Goal: Contribute content: Contribute content

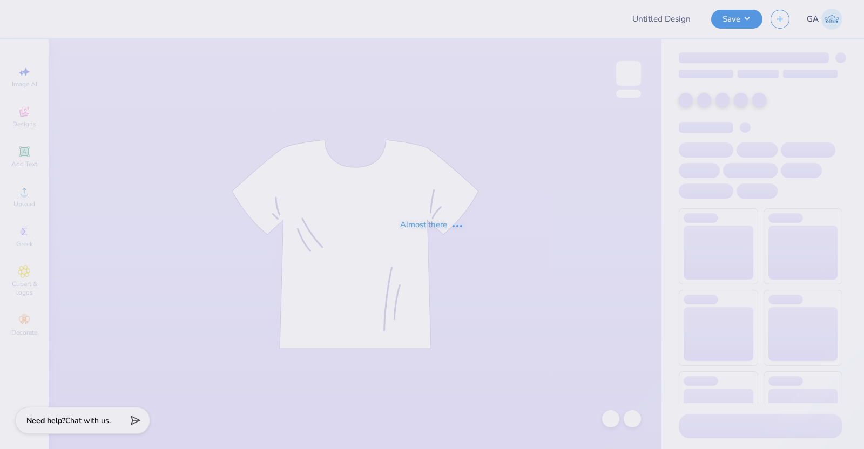
type input "[PERSON_NAME] : TexasTechPreNursingAssociation (PNA)"
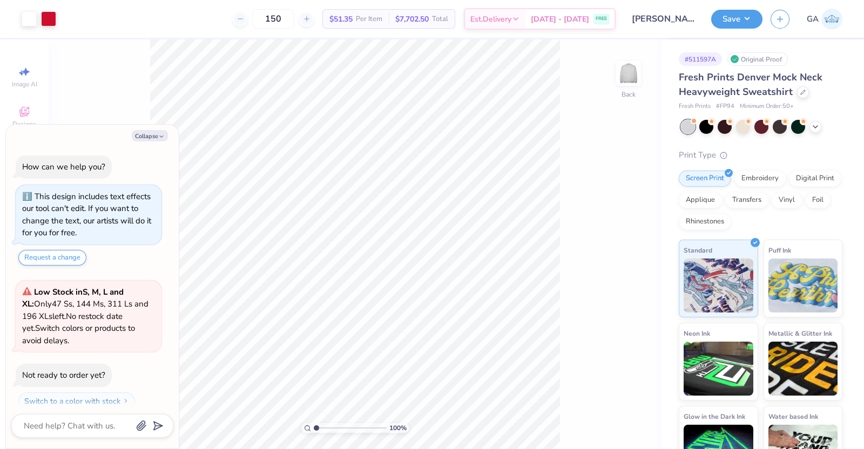
scroll to position [29, 0]
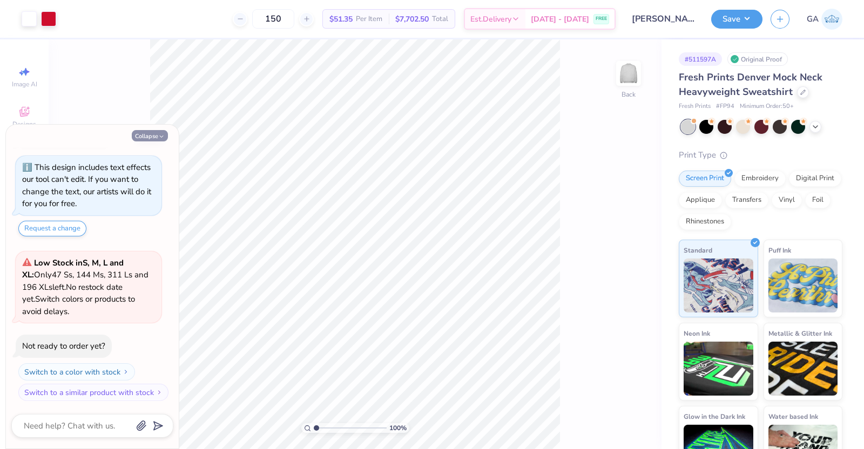
click at [156, 137] on button "Collapse" at bounding box center [150, 135] width 36 height 11
type textarea "x"
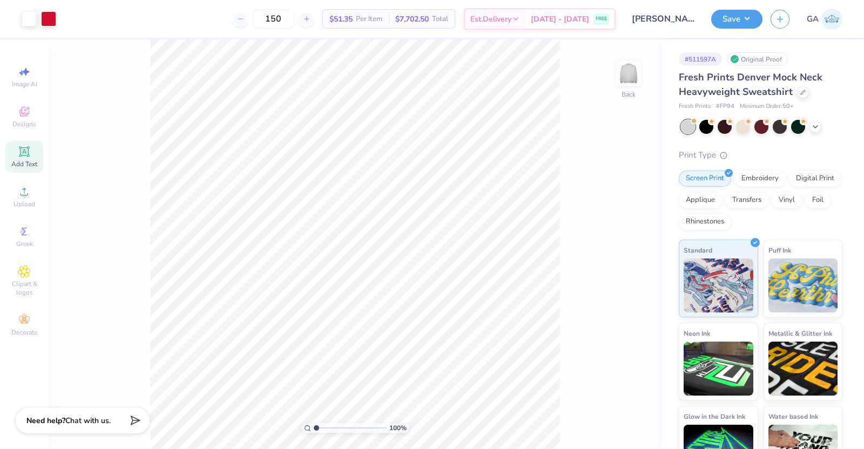
click at [29, 156] on icon at bounding box center [24, 151] width 10 height 10
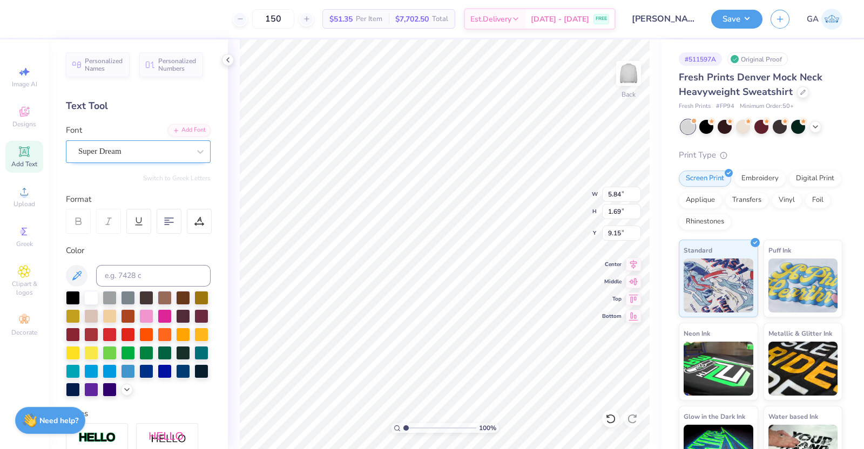
click at [141, 154] on div "Super Dream" at bounding box center [133, 151] width 113 height 17
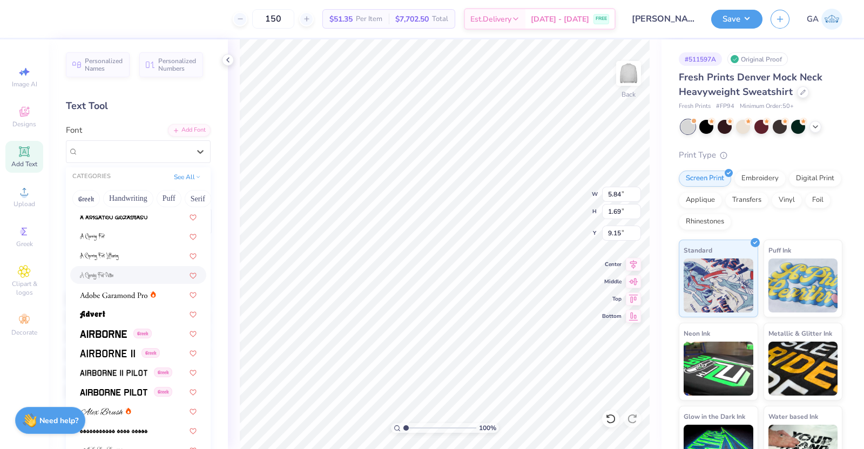
scroll to position [259, 0]
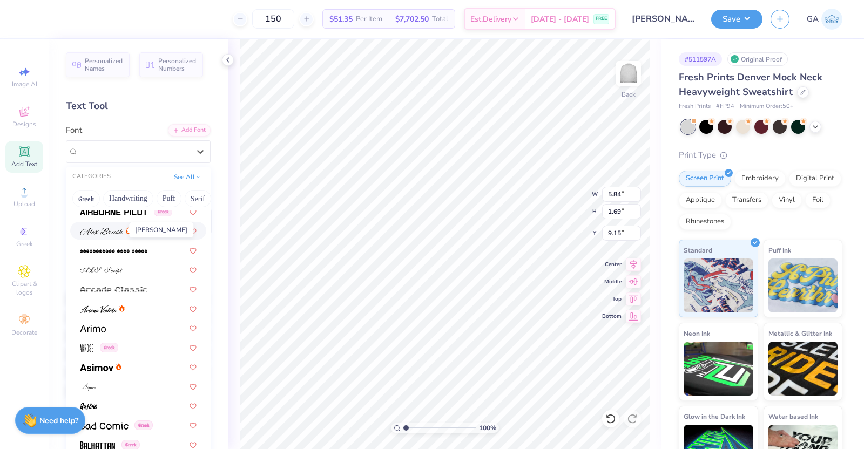
click at [119, 230] on img at bounding box center [101, 232] width 43 height 8
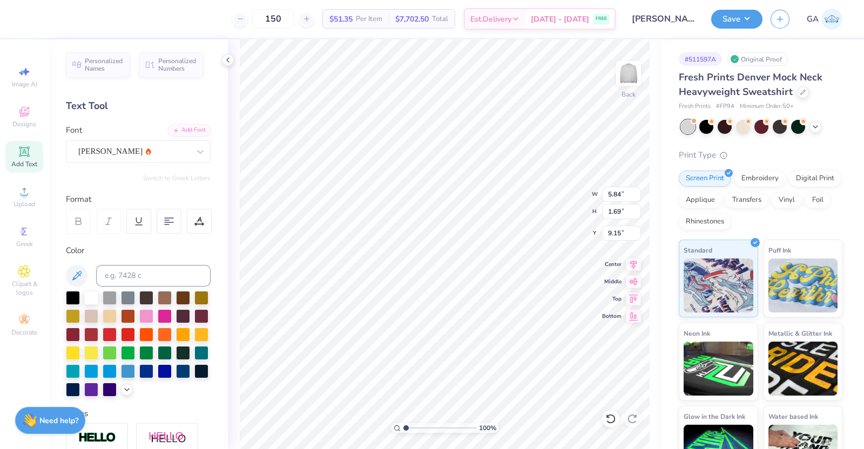
type input "7.37"
type input "1.97"
type input "9.02"
click at [122, 140] on div "[PERSON_NAME]" at bounding box center [138, 151] width 145 height 23
click at [35, 153] on div "Add Text" at bounding box center [24, 157] width 38 height 32
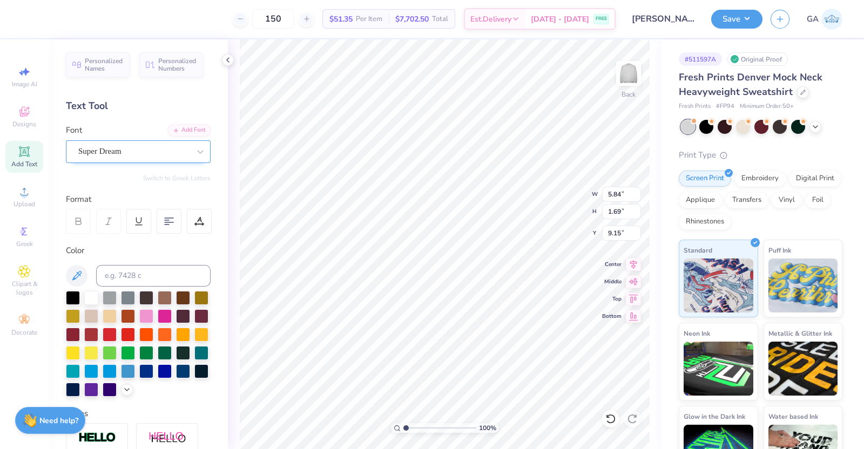
click at [125, 146] on div "Super Dream" at bounding box center [133, 151] width 113 height 17
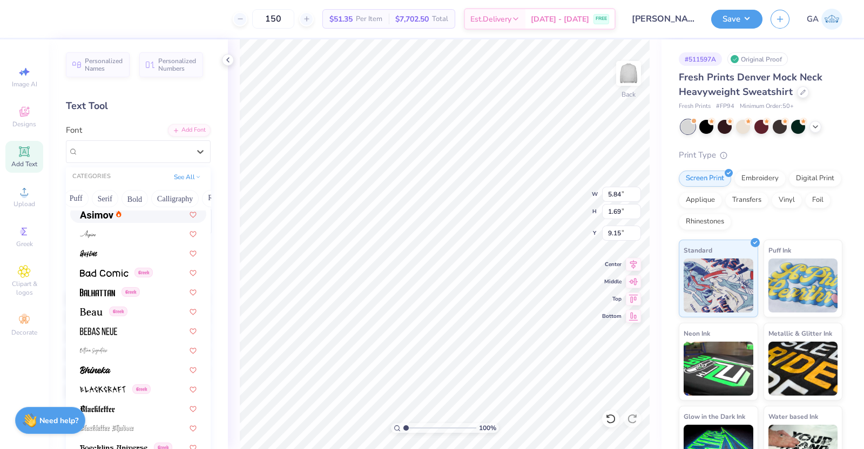
scroll to position [0, 155]
click at [111, 197] on button "Calligraphy" at bounding box center [113, 198] width 48 height 17
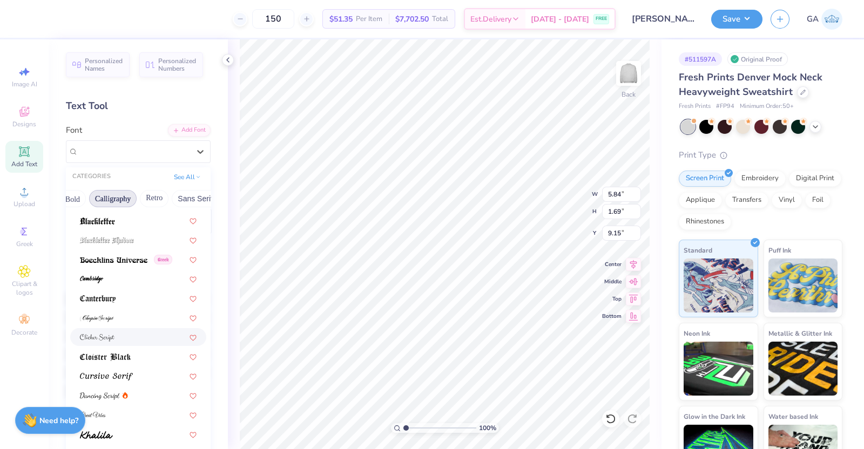
scroll to position [152, 0]
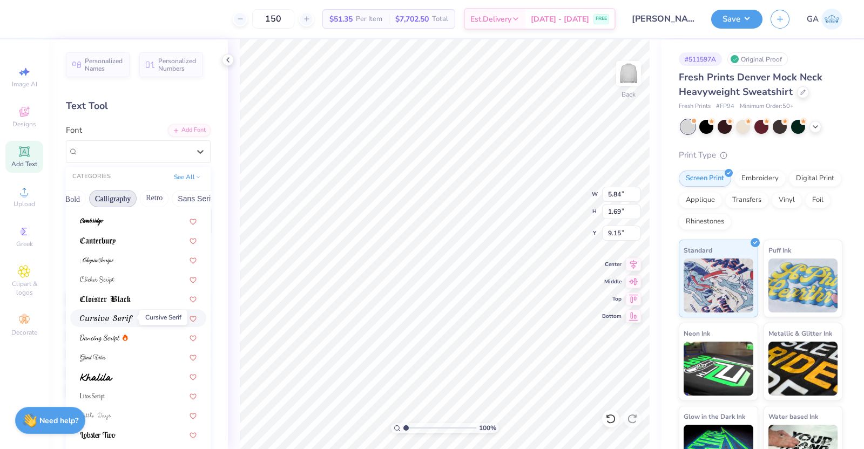
click at [116, 313] on span at bounding box center [106, 318] width 53 height 11
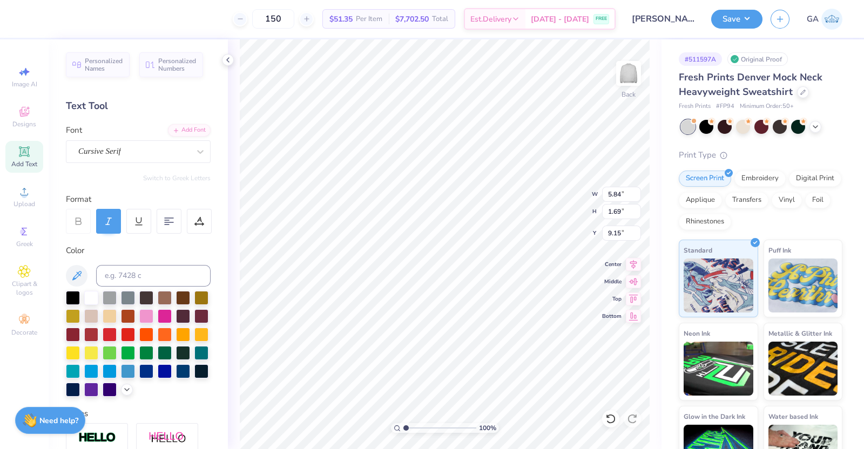
type input "5.76"
type input "1.83"
type input "9.09"
type textarea "T"
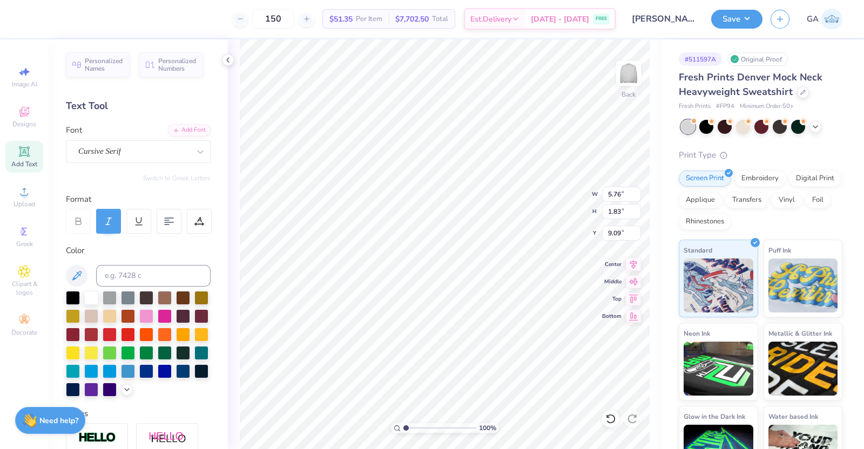
scroll to position [11, 3]
type textarea "Pre-Nursing Association"
type input "12.98"
type input "1.00"
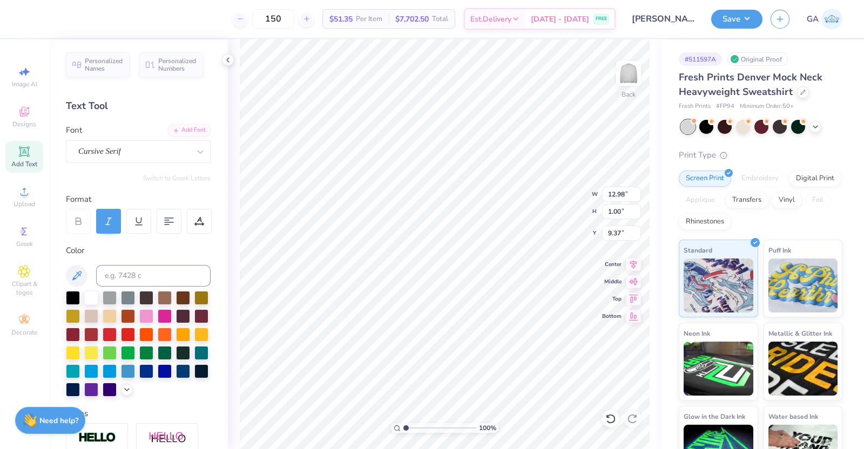
click at [104, 221] on icon at bounding box center [109, 222] width 10 height 10
type input "8.40"
click at [114, 225] on div at bounding box center [108, 221] width 25 height 25
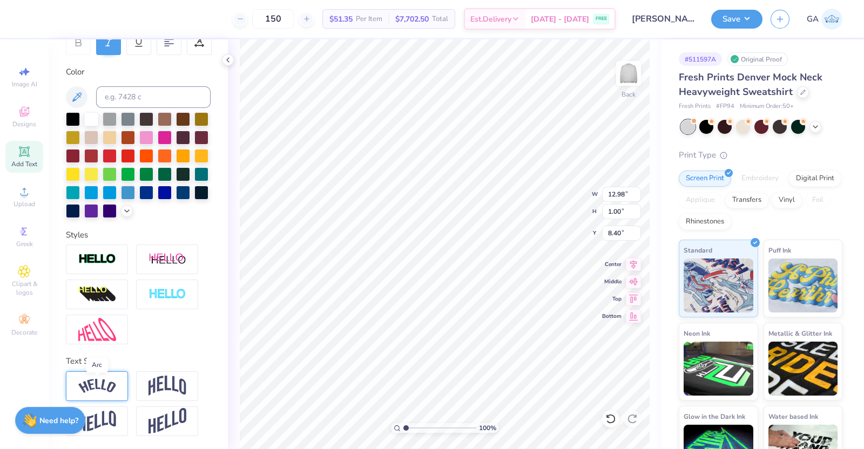
click at [109, 384] on img at bounding box center [97, 386] width 38 height 15
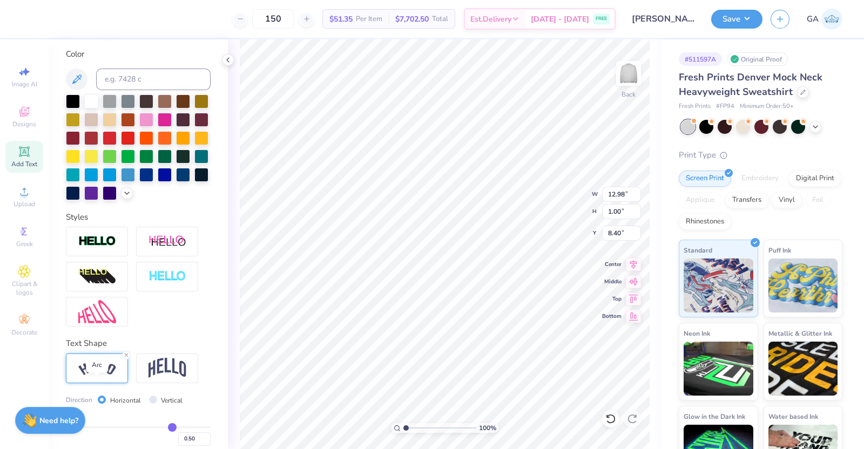
type input "13.93"
type input "2.68"
type input "7.56"
type input "11.71"
type input "2.25"
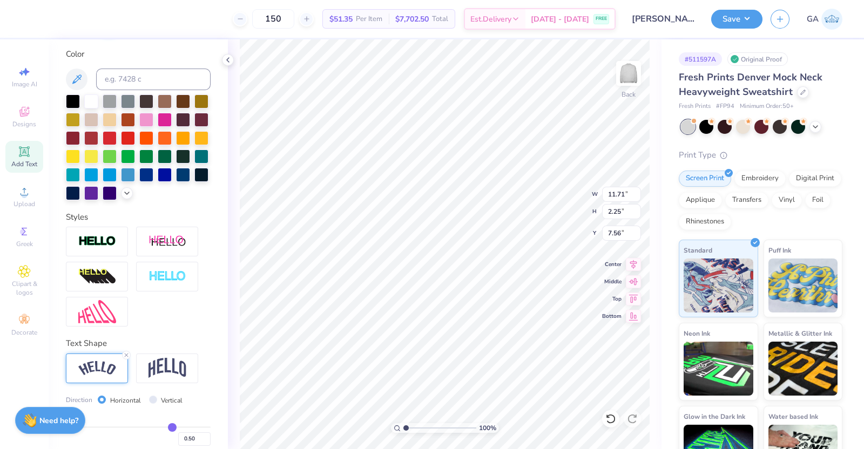
type input "7.42"
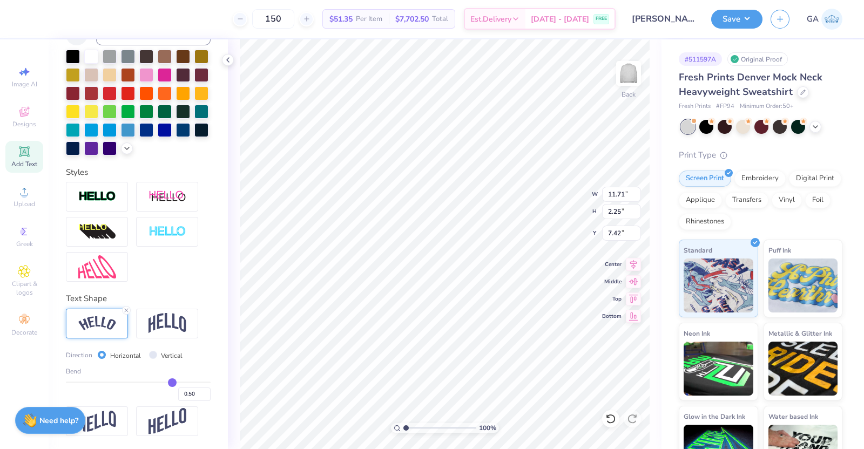
type input "0.47"
type input "0.45"
type input "0.42"
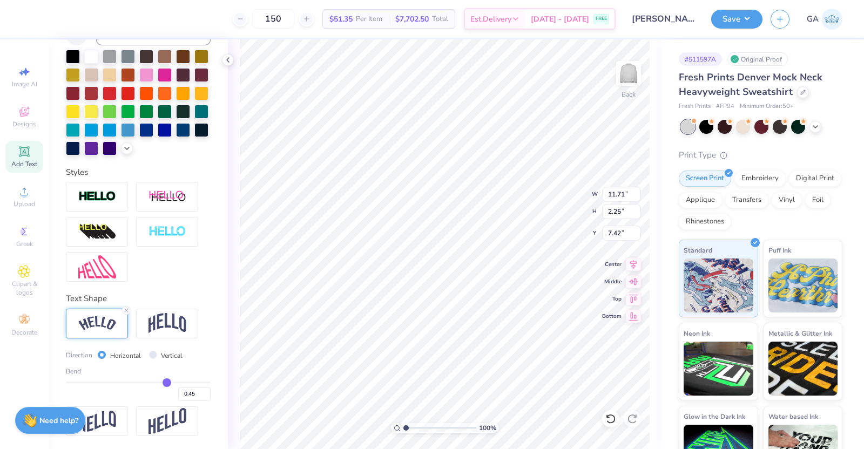
type input "0.42"
type input "0.37"
type input "0.36"
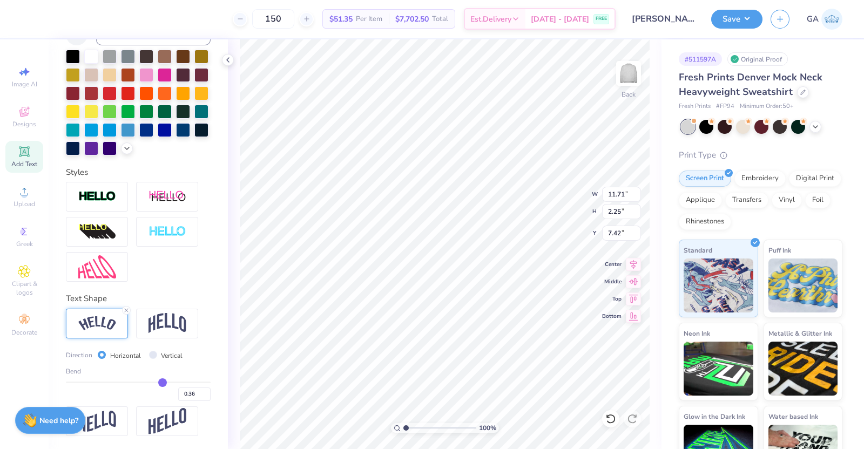
type input "0.35"
type input "0.34"
type input "0.33"
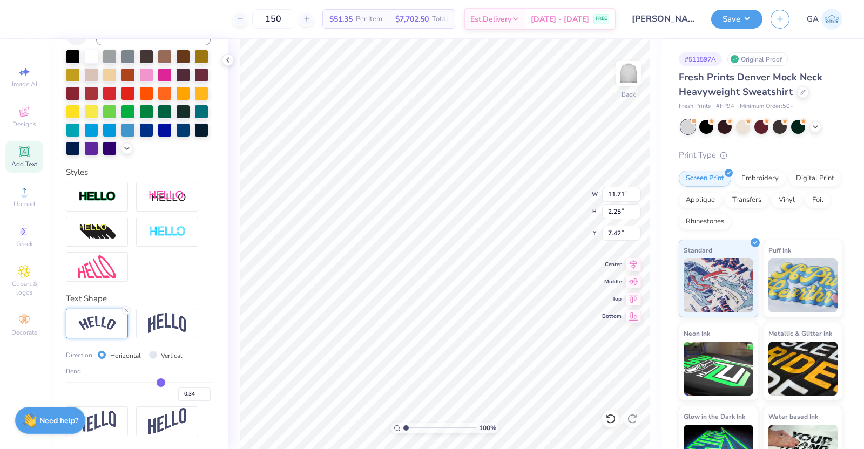
type input "0.33"
type input "0.32"
type input "0.31"
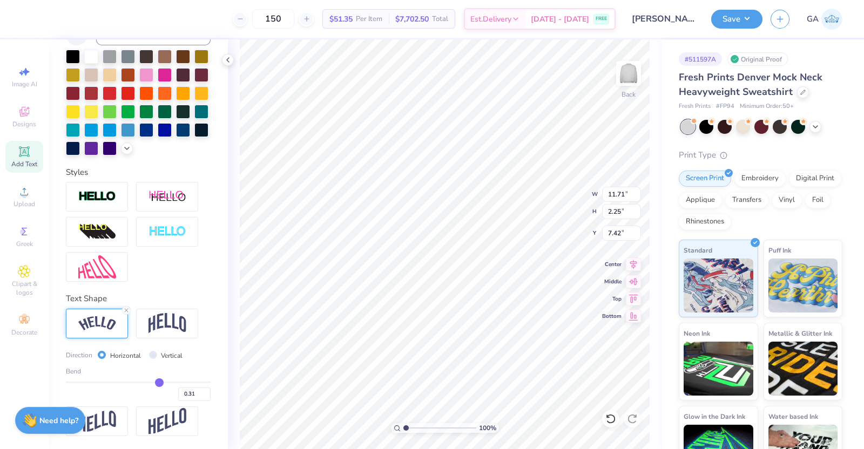
type input "0.3"
type input "0.30"
type input "0.29"
type input "0.28"
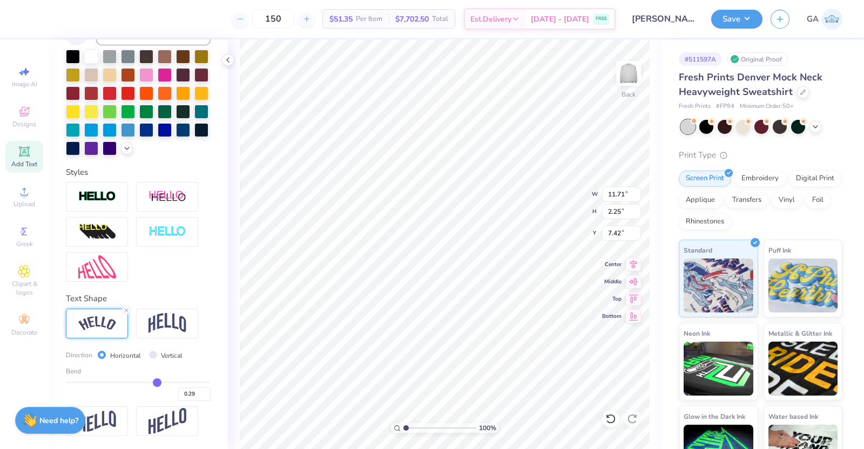
type input "0.28"
type input "0.27"
type input "0.26"
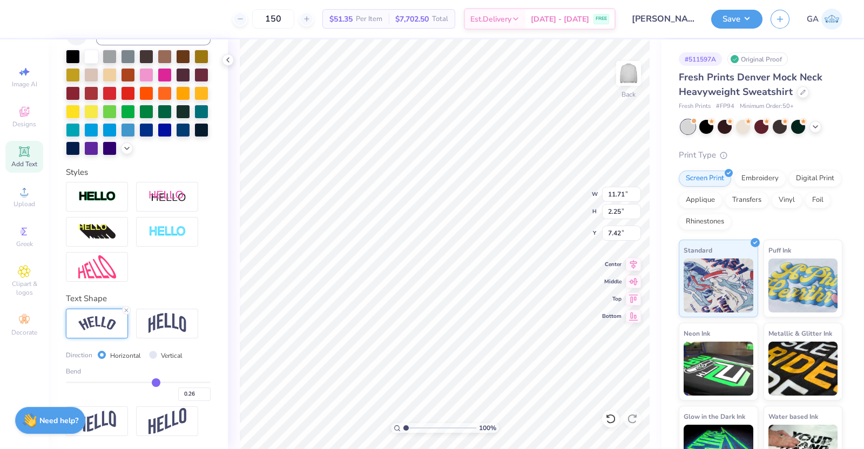
drag, startPoint x: 164, startPoint y: 384, endPoint x: 149, endPoint y: 382, distance: 14.7
type input "0.26"
click at [149, 382] on input "range" at bounding box center [138, 383] width 145 height 2
type input "11.30"
type input "1.11"
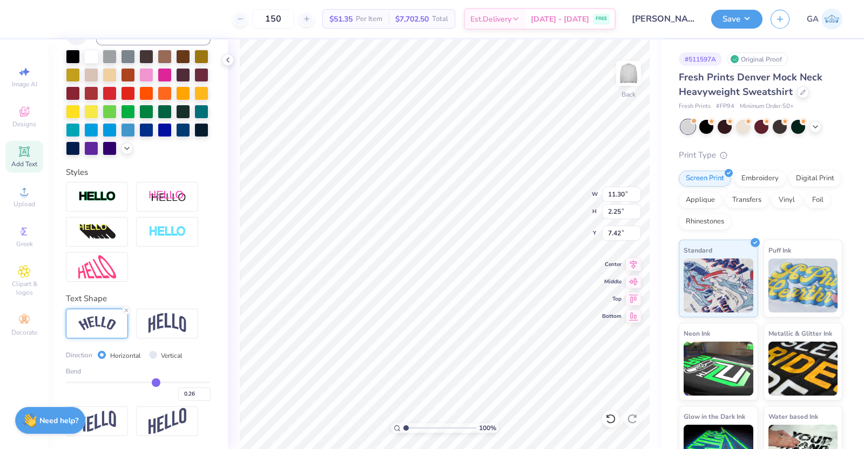
type input "7.99"
type input "0.27"
type input "0.29"
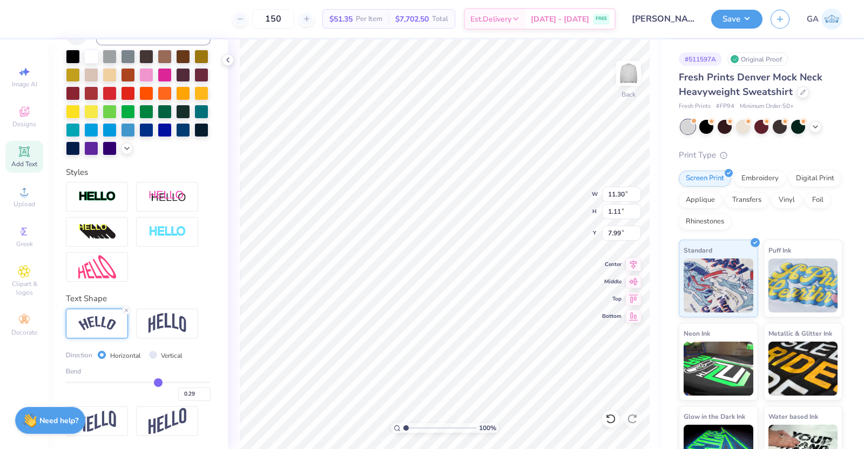
type input "0.3"
type input "0.30"
type input "0.31"
type input "0.32"
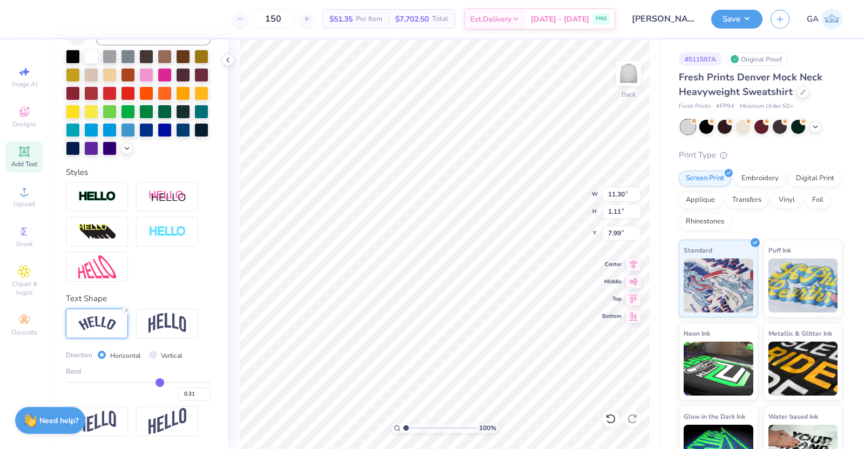
type input "0.32"
type input "0.33"
type input "0.34"
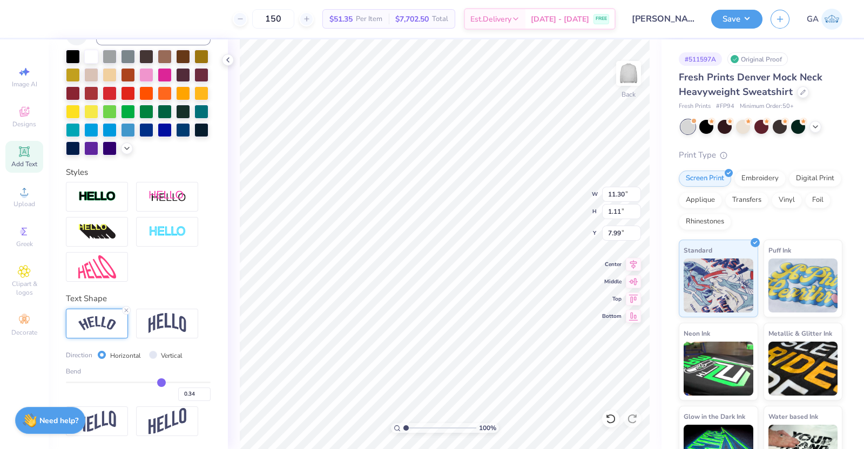
type input "0.35"
type input "0.36"
type input "0.37"
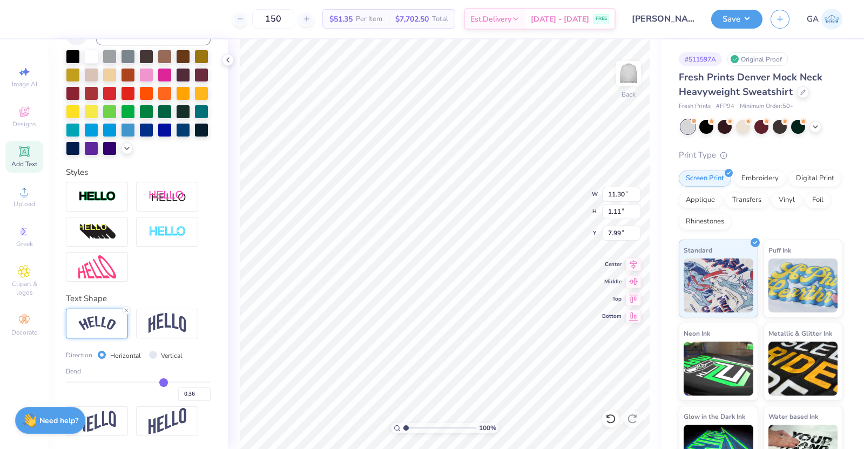
type input "0.37"
drag, startPoint x: 149, startPoint y: 382, endPoint x: 156, endPoint y: 383, distance: 7.0
type input "0.37"
click at [156, 383] on input "range" at bounding box center [138, 383] width 145 height 2
type input "11.50"
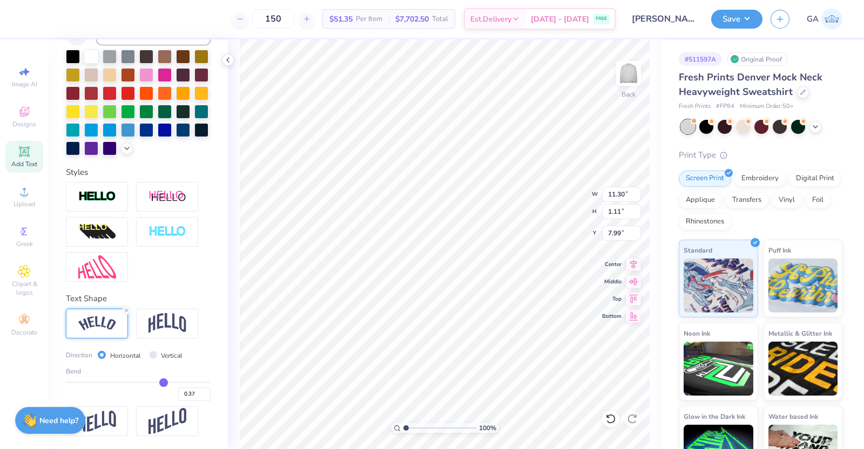
type input "1.55"
type input "7.77"
type textarea "Pre-Nursing Association"
click at [125, 314] on div at bounding box center [126, 310] width 9 height 9
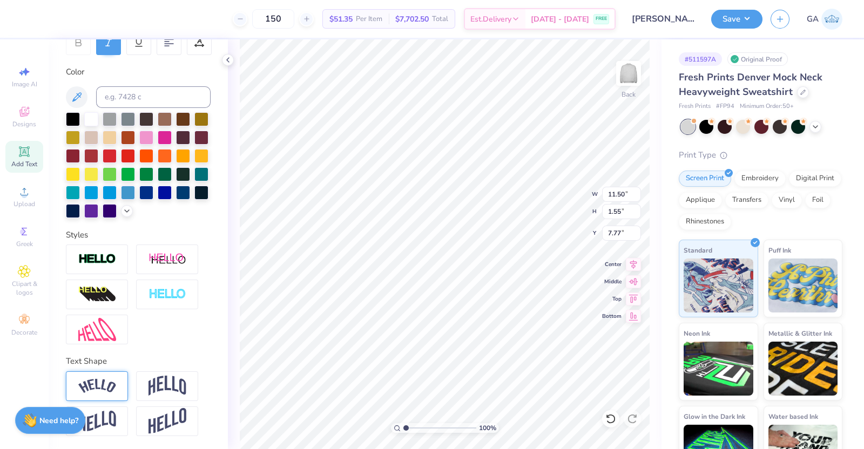
scroll to position [197, 0]
type input "6.47"
type input "2.00"
type input "8.00"
click at [135, 148] on div at bounding box center [128, 155] width 14 height 14
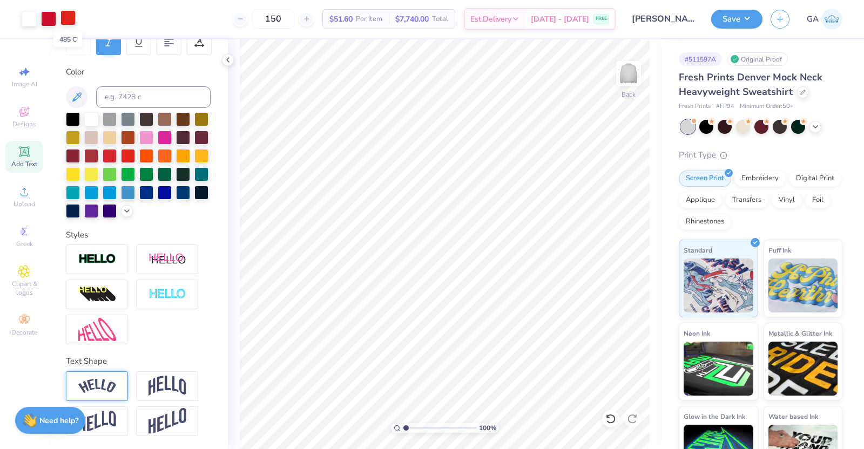
click at [66, 23] on div at bounding box center [67, 17] width 15 height 15
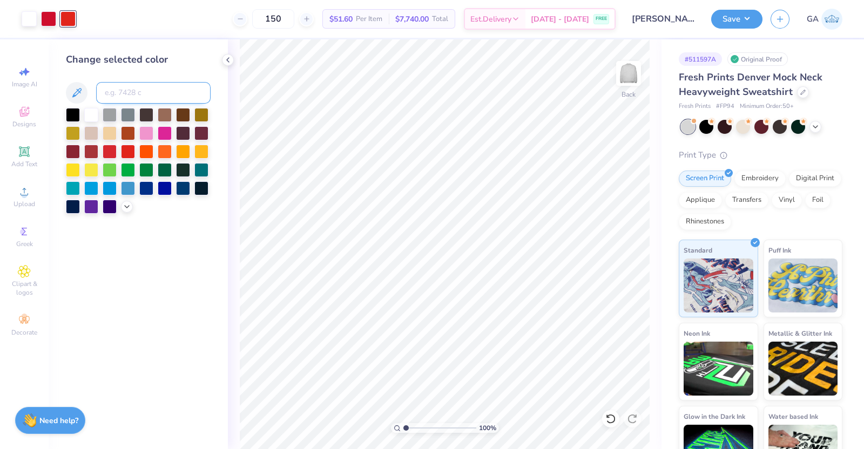
click at [108, 87] on input at bounding box center [153, 93] width 114 height 22
type input "186"
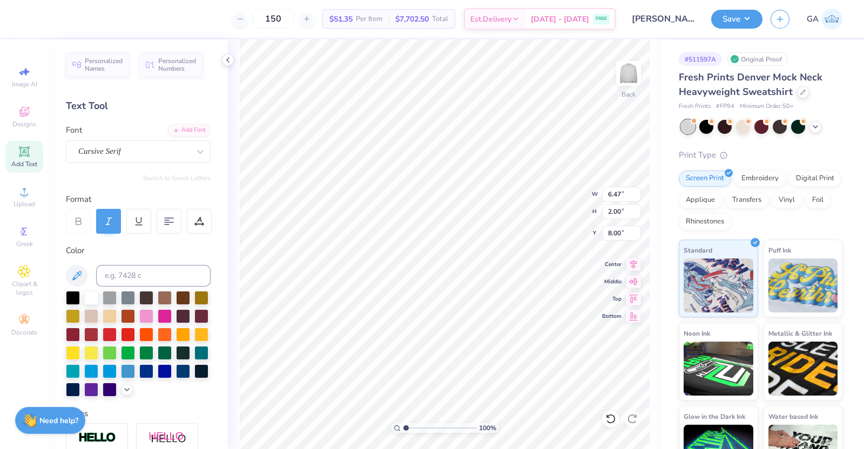
scroll to position [11, 1]
type textarea "Pre-Nursing Association"
type input "8.26"
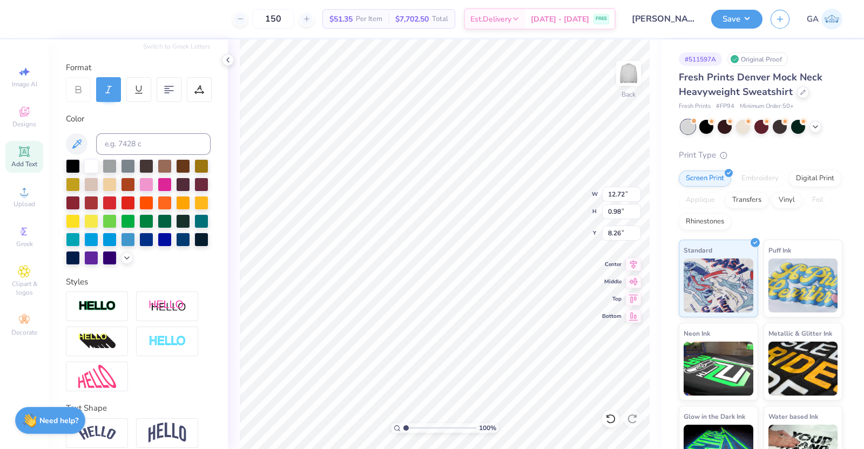
scroll to position [197, 0]
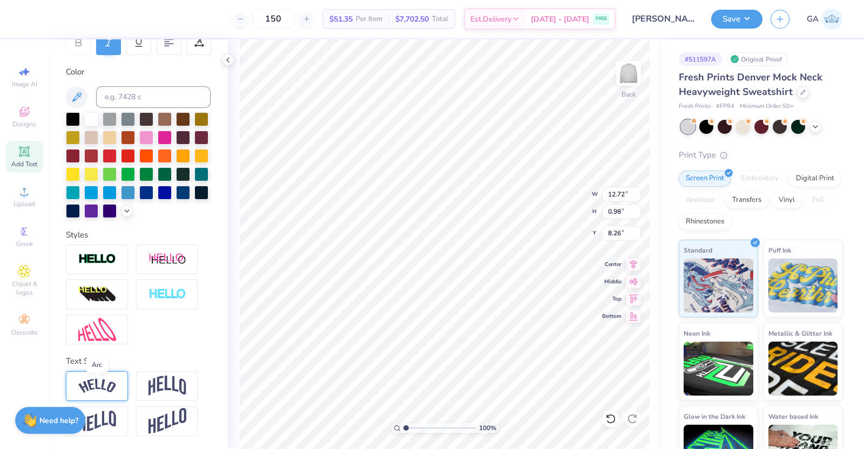
click at [105, 381] on img at bounding box center [97, 386] width 38 height 15
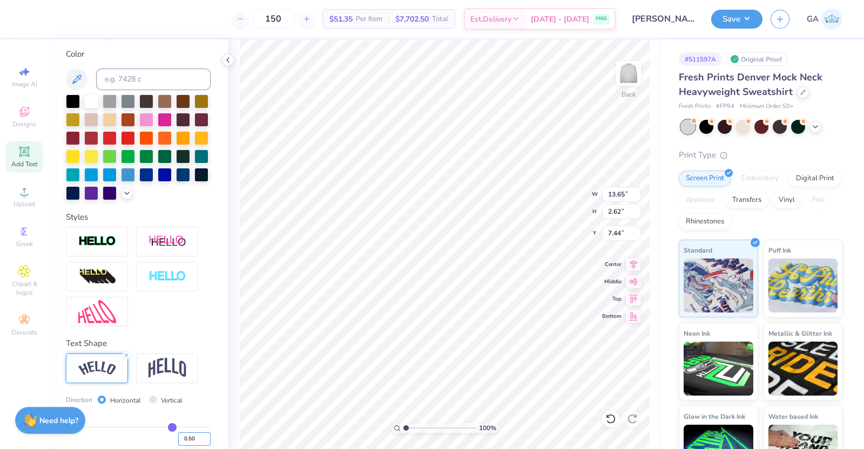
type input "13.65"
type input "2.62"
type input "7.44"
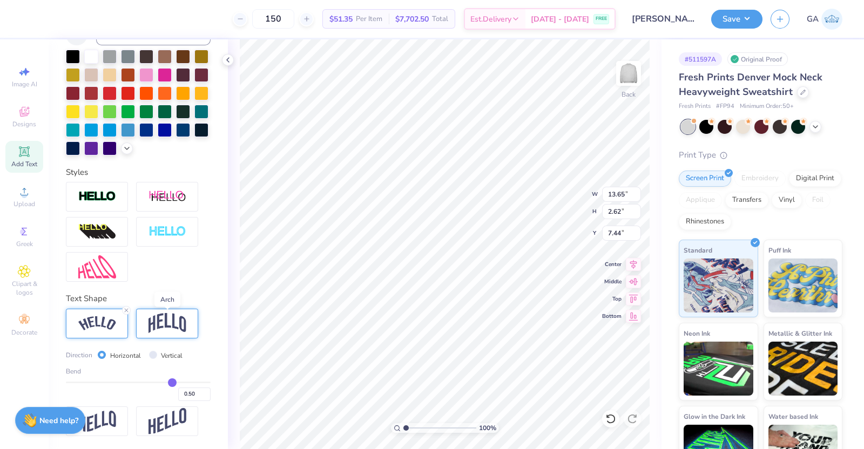
click at [171, 326] on img at bounding box center [167, 323] width 38 height 21
type input "12.72"
type input "3.32"
type input "7.09"
click at [139, 380] on div "Bend 0.50" at bounding box center [138, 384] width 145 height 35
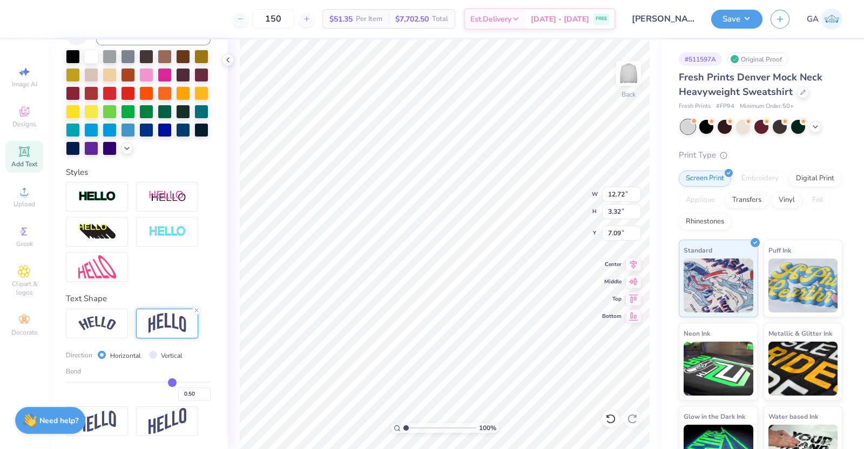
type input "0.12"
click at [140, 382] on input "range" at bounding box center [138, 383] width 145 height 2
type input "1.35"
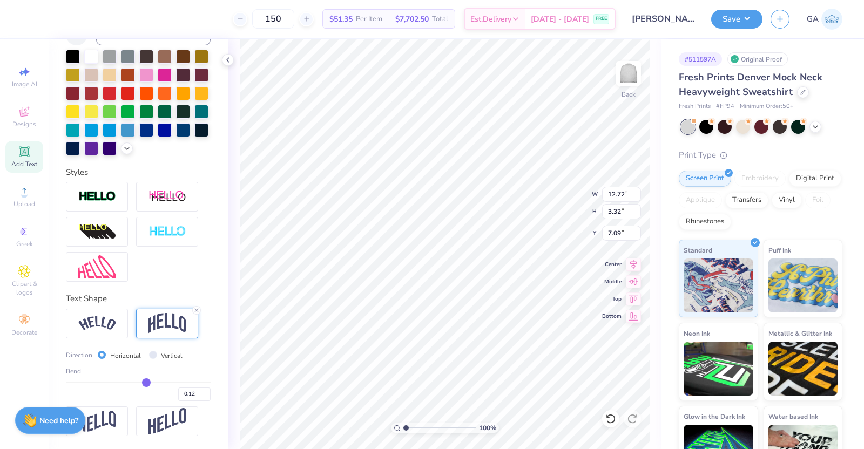
type input "8.08"
type input "0.24"
click at [148, 383] on input "range" at bounding box center [138, 383] width 145 height 2
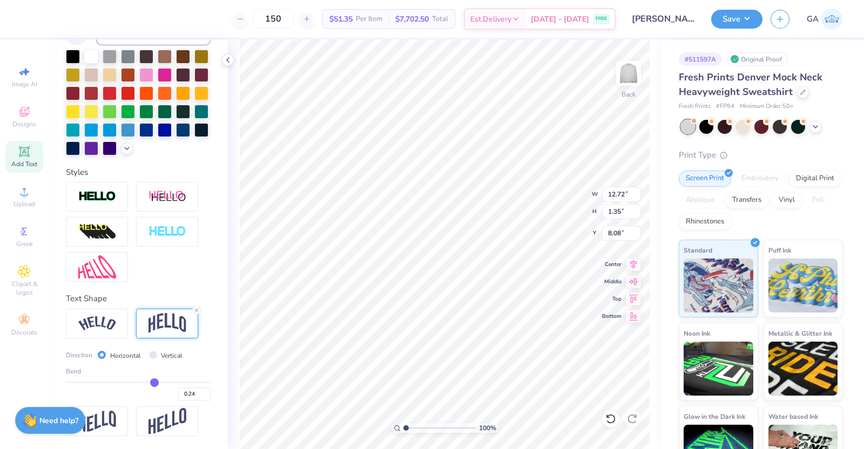
type input "1.94"
type input "7.78"
click at [732, 15] on button "Save" at bounding box center [736, 17] width 51 height 19
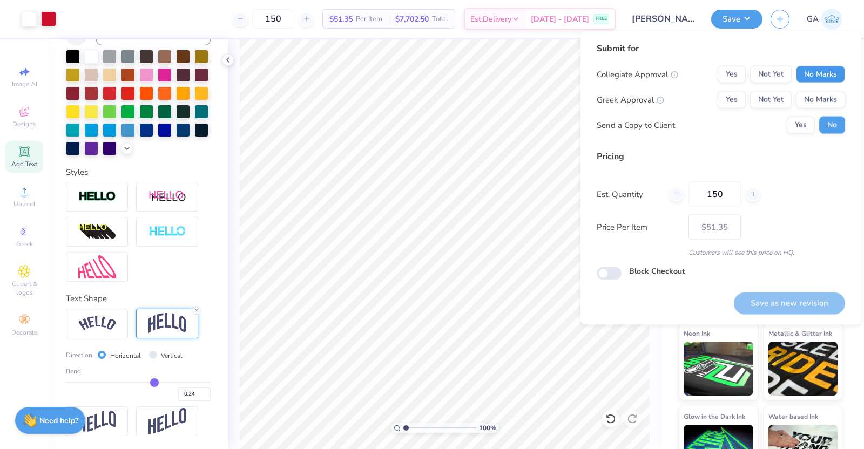
click at [807, 69] on button "No Marks" at bounding box center [820, 74] width 49 height 17
click at [808, 102] on button "No Marks" at bounding box center [820, 99] width 49 height 17
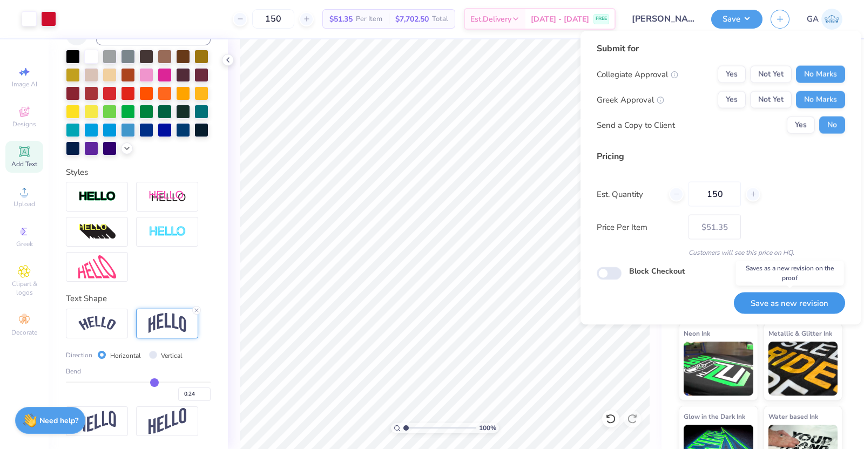
click at [781, 298] on button "Save as new revision" at bounding box center [789, 303] width 111 height 22
type input "$51.35"
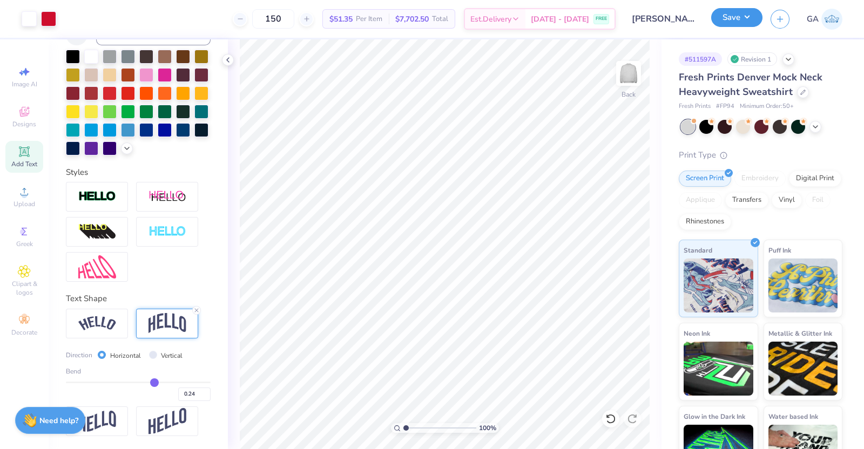
click at [737, 18] on button "Save" at bounding box center [736, 17] width 51 height 19
